Goal: Transaction & Acquisition: Download file/media

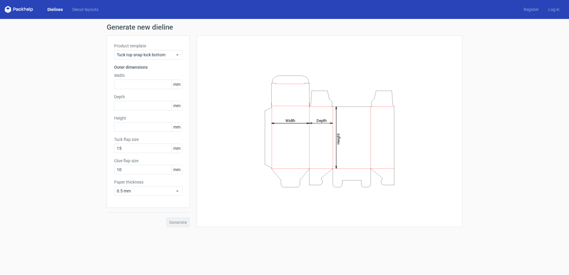
click at [59, 8] on link "Dielines" at bounding box center [55, 10] width 25 height 6
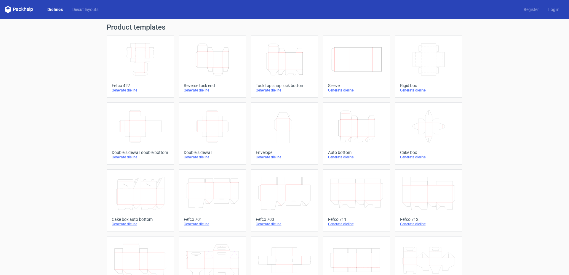
click at [145, 59] on icon "Width Depth Height" at bounding box center [140, 59] width 52 height 33
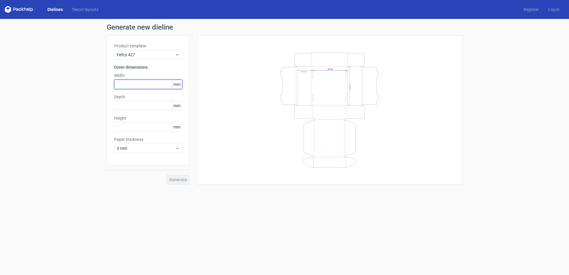
click at [138, 84] on input "text" at bounding box center [148, 84] width 68 height 9
type input "360"
click at [135, 106] on input "text" at bounding box center [148, 105] width 68 height 9
type input "300"
click at [142, 125] on input "text" at bounding box center [148, 126] width 68 height 9
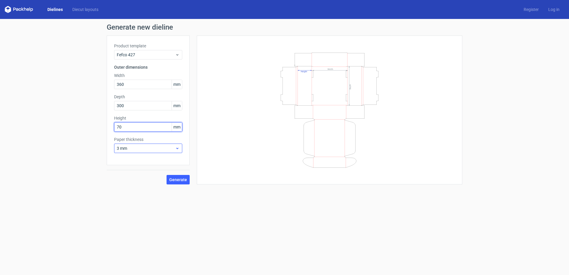
type input "70"
click at [148, 147] on span "3 mm" at bounding box center [146, 149] width 58 height 6
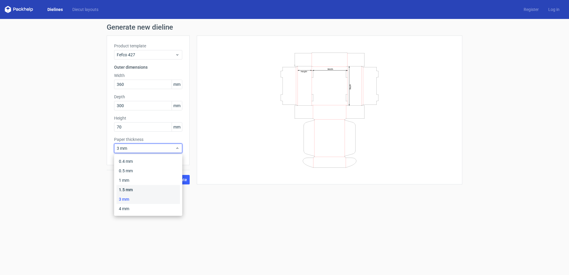
drag, startPoint x: 135, startPoint y: 188, endPoint x: 148, endPoint y: 186, distance: 13.2
click at [136, 188] on div "1.5 mm" at bounding box center [148, 189] width 63 height 9
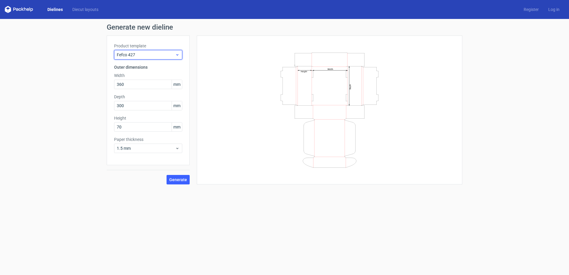
click at [146, 54] on span "Fefco 427" at bounding box center [146, 55] width 58 height 6
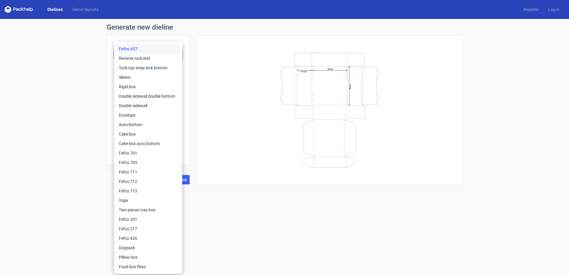
click at [77, 149] on div "Generate new dieline Product template Fefco 427 Outer dimensions Width 360 mm D…" at bounding box center [284, 104] width 569 height 170
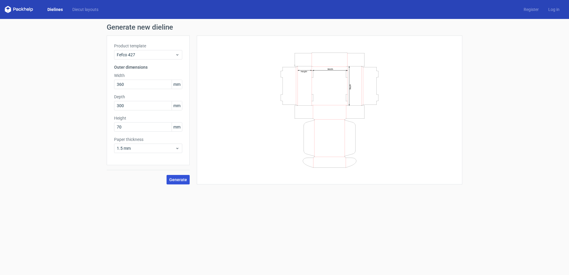
click at [179, 181] on span "Generate" at bounding box center [178, 180] width 18 height 4
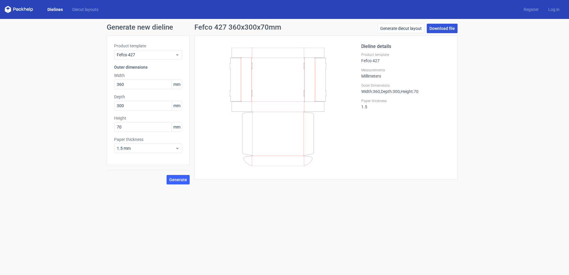
click at [439, 27] on link "Download file" at bounding box center [442, 28] width 31 height 9
click at [500, 128] on div "Generate new dieline Product template Fefco 427 Outer dimensions Width 360 mm D…" at bounding box center [284, 104] width 569 height 170
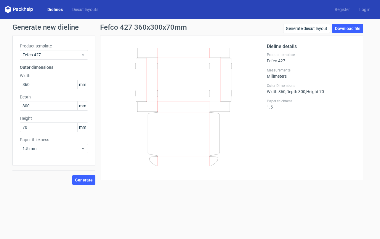
click at [259, 192] on form "Generate new dieline Product template Fefco 427 Outer dimensions Width 360 mm D…" at bounding box center [190, 129] width 380 height 220
